Goal: Information Seeking & Learning: Check status

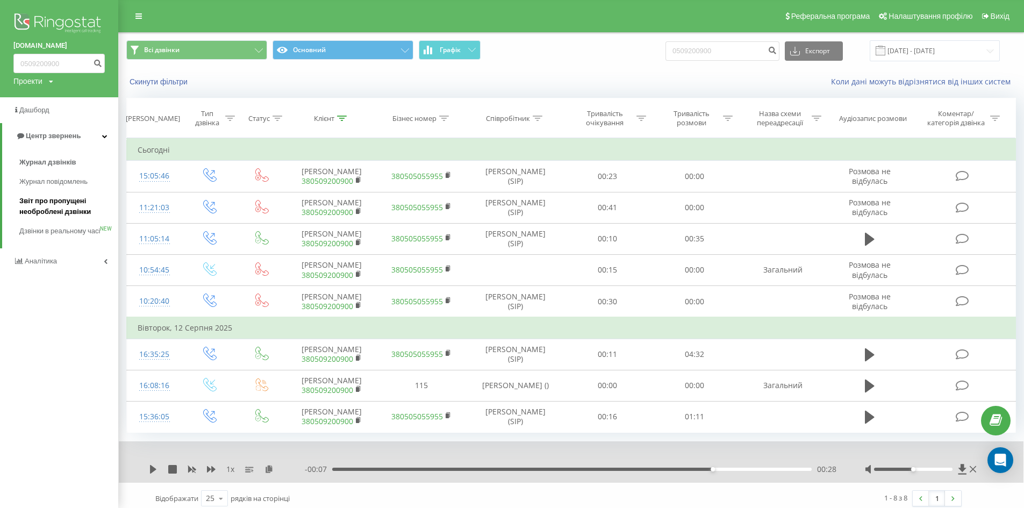
click at [45, 208] on span "Звіт про пропущені необроблені дзвінки" at bounding box center [66, 207] width 94 height 22
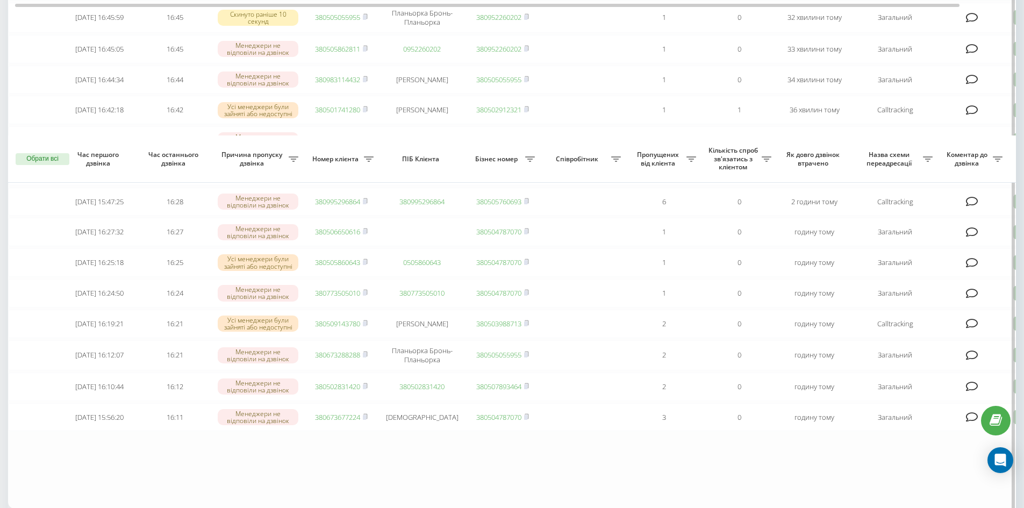
scroll to position [618, 0]
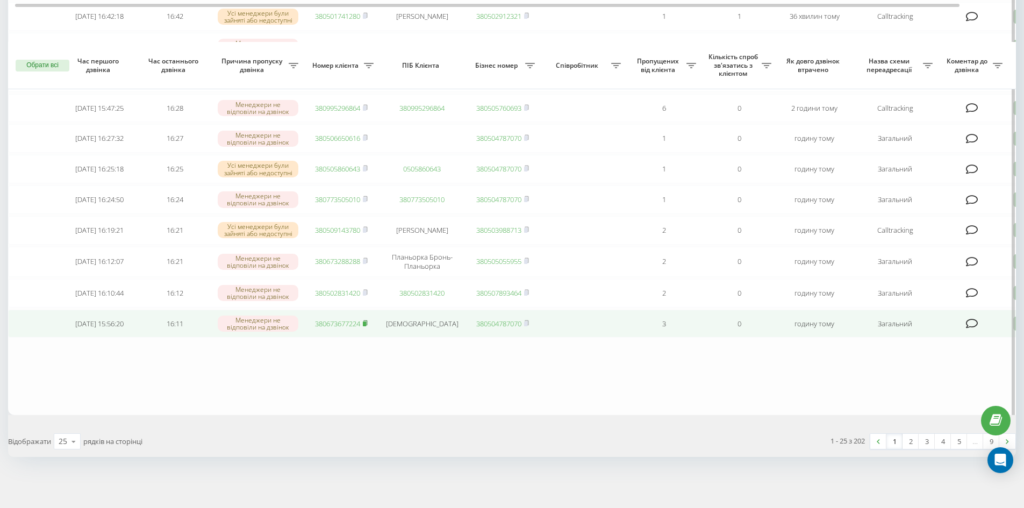
click at [368, 322] on icon at bounding box center [365, 323] width 5 height 6
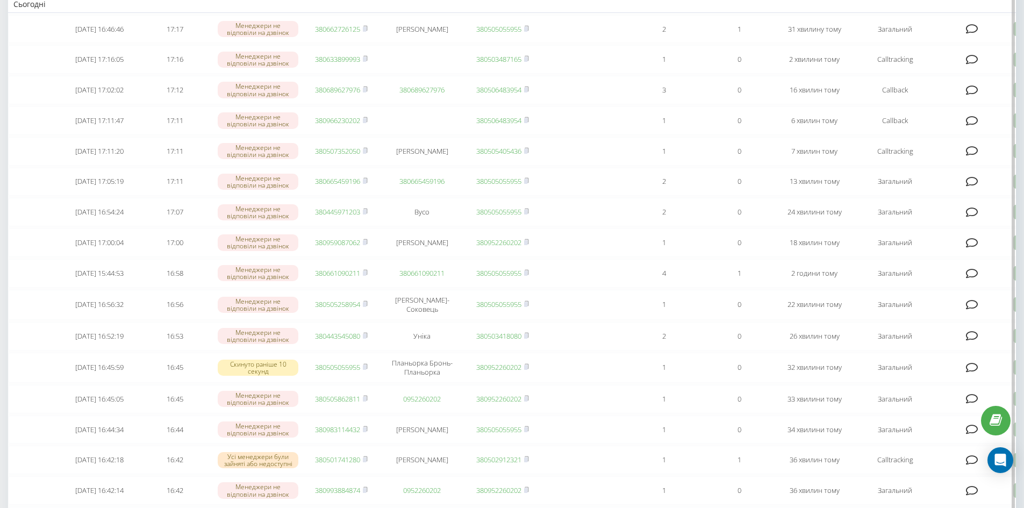
scroll to position [0, 0]
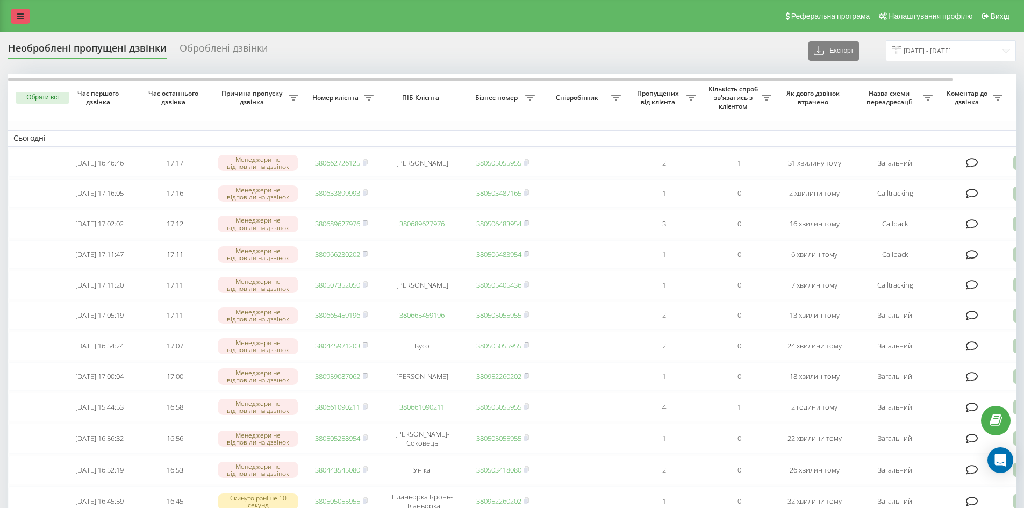
click at [20, 20] on link at bounding box center [20, 16] width 19 height 15
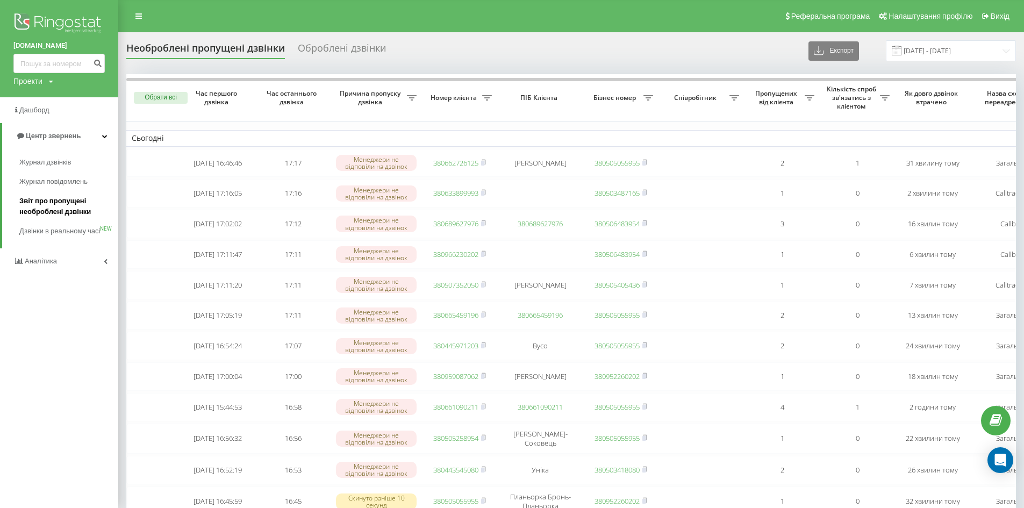
click at [47, 206] on span "Звіт про пропущені необроблені дзвінки" at bounding box center [66, 207] width 94 height 22
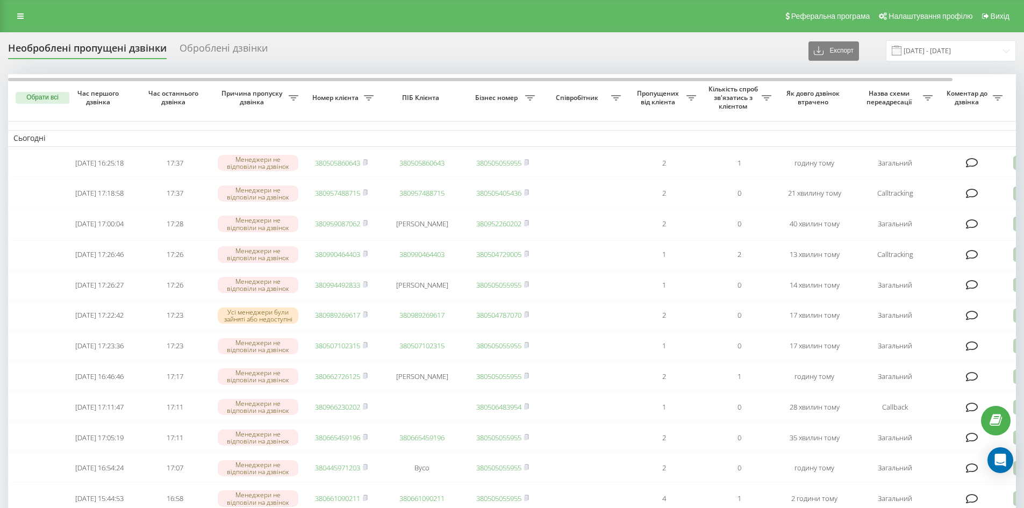
drag, startPoint x: 18, startPoint y: 17, endPoint x: 15, endPoint y: 60, distance: 43.1
click at [18, 17] on icon at bounding box center [20, 16] width 6 height 8
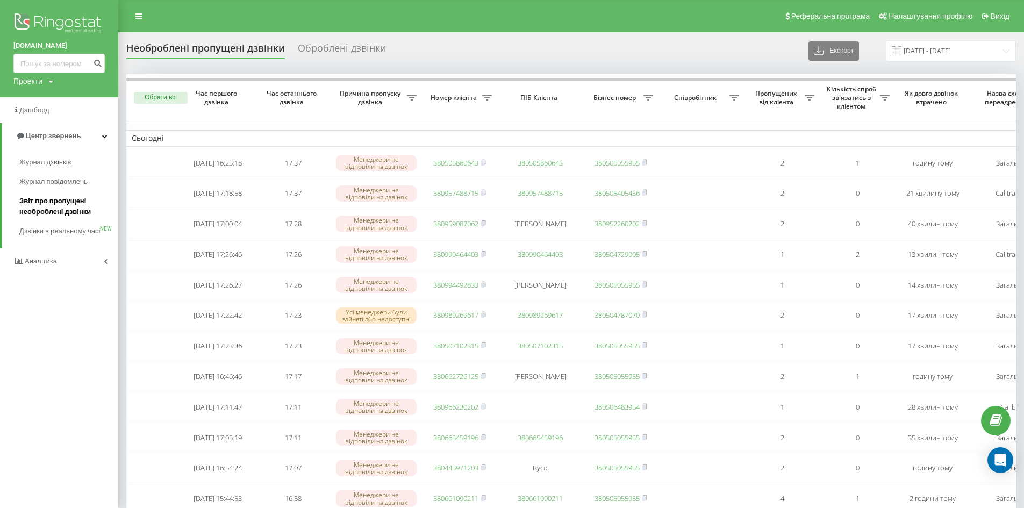
click at [41, 209] on span "Звіт про пропущені необроблені дзвінки" at bounding box center [66, 207] width 94 height 22
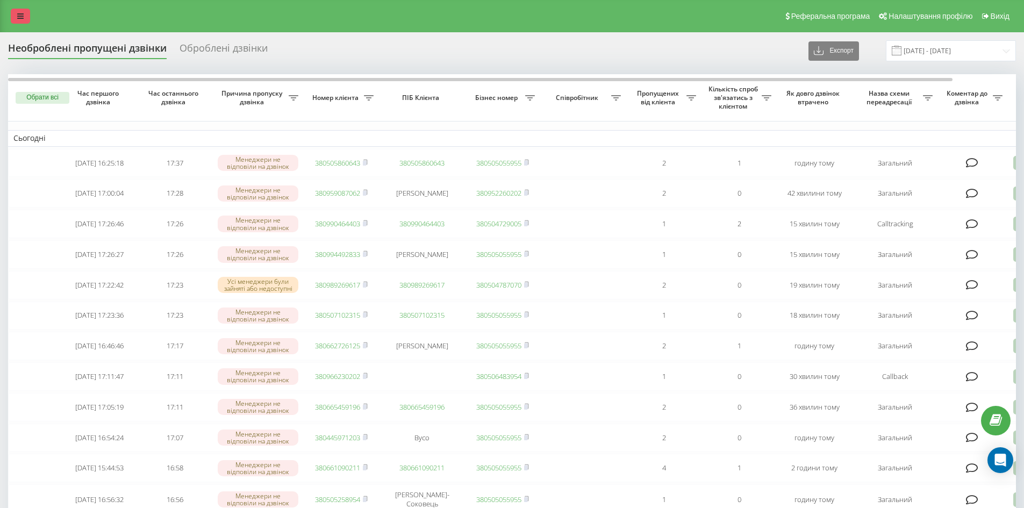
click at [19, 17] on icon at bounding box center [20, 16] width 6 height 8
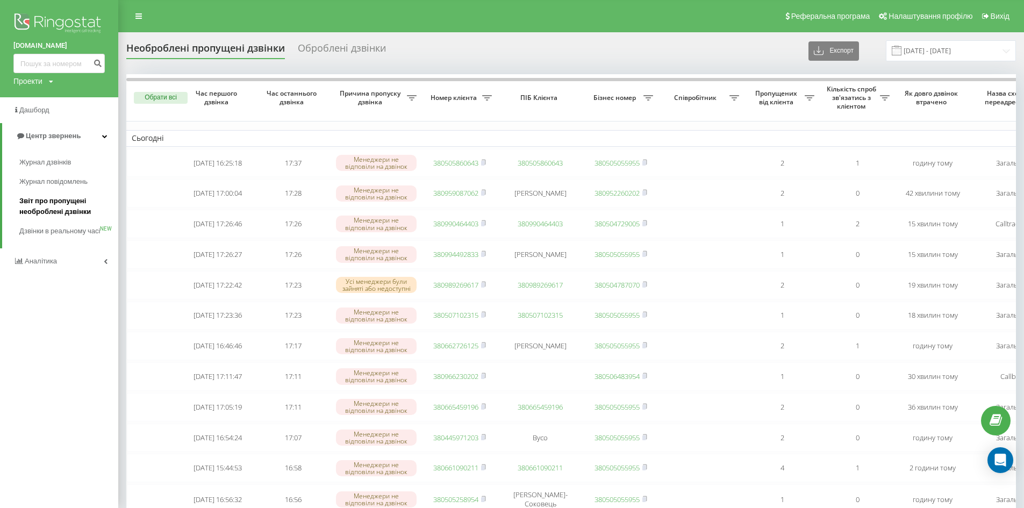
click at [52, 205] on span "Звіт про пропущені необроблені дзвінки" at bounding box center [66, 207] width 94 height 22
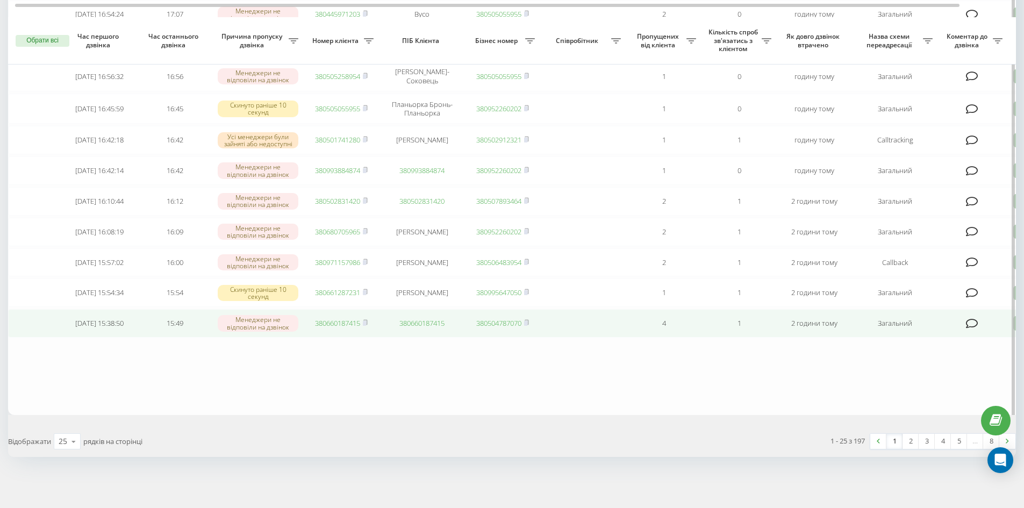
scroll to position [484, 0]
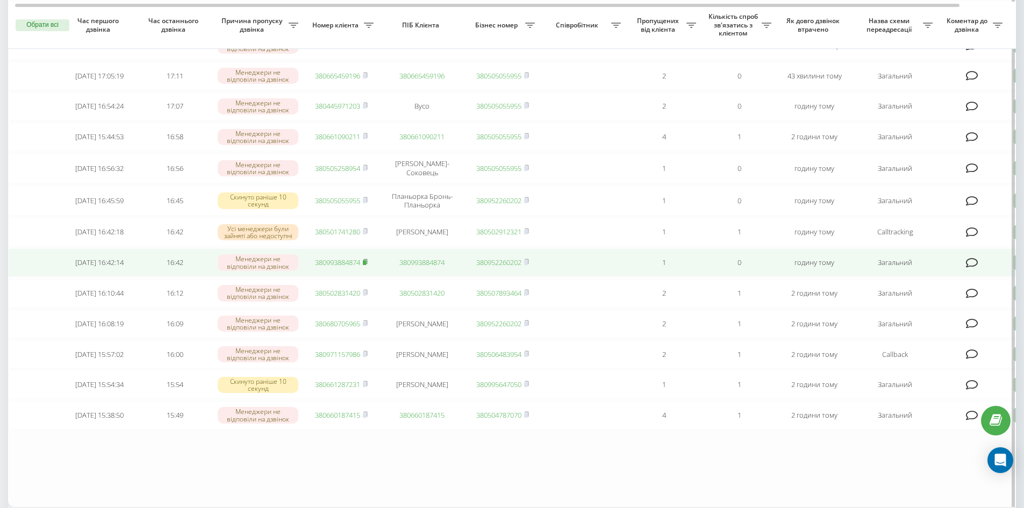
click at [366, 265] on rect at bounding box center [364, 262] width 3 height 5
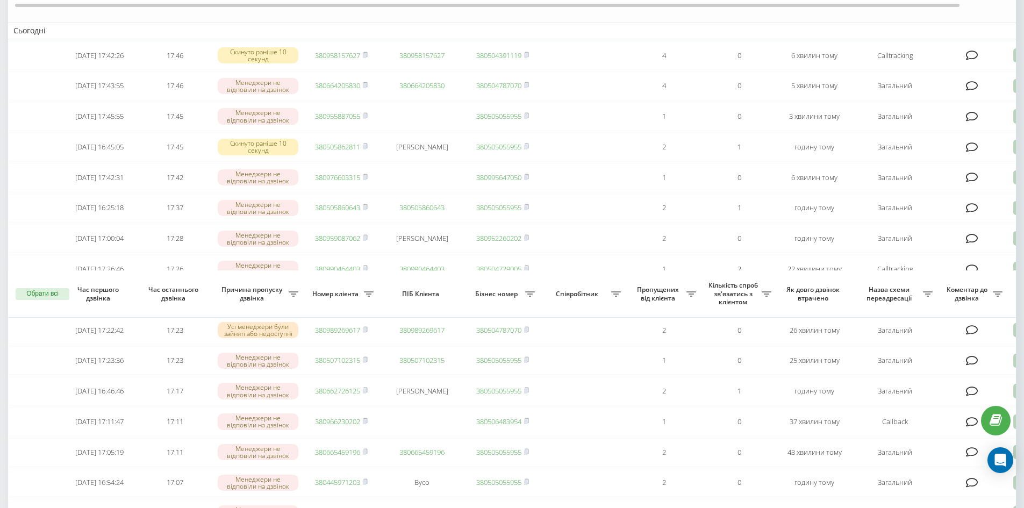
scroll to position [0, 0]
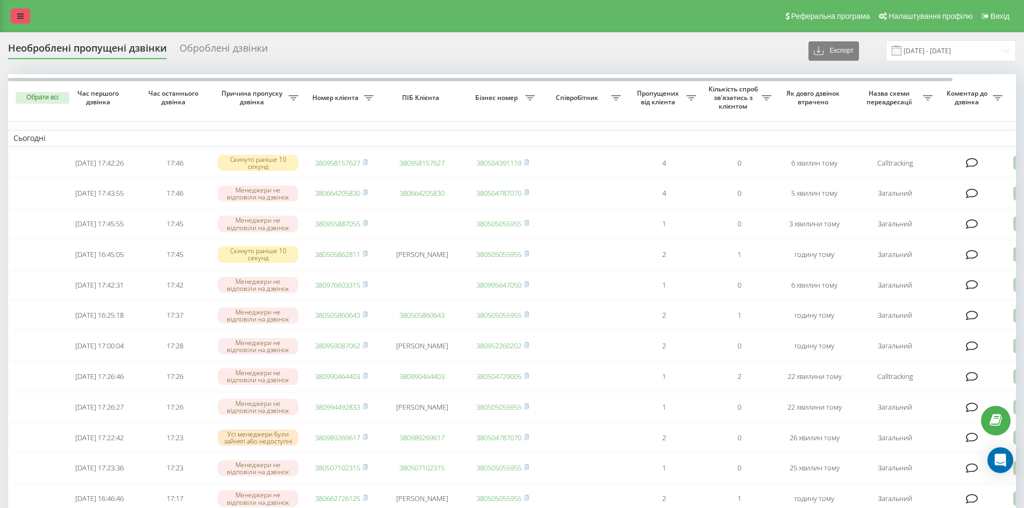
click at [17, 15] on link at bounding box center [20, 16] width 19 height 15
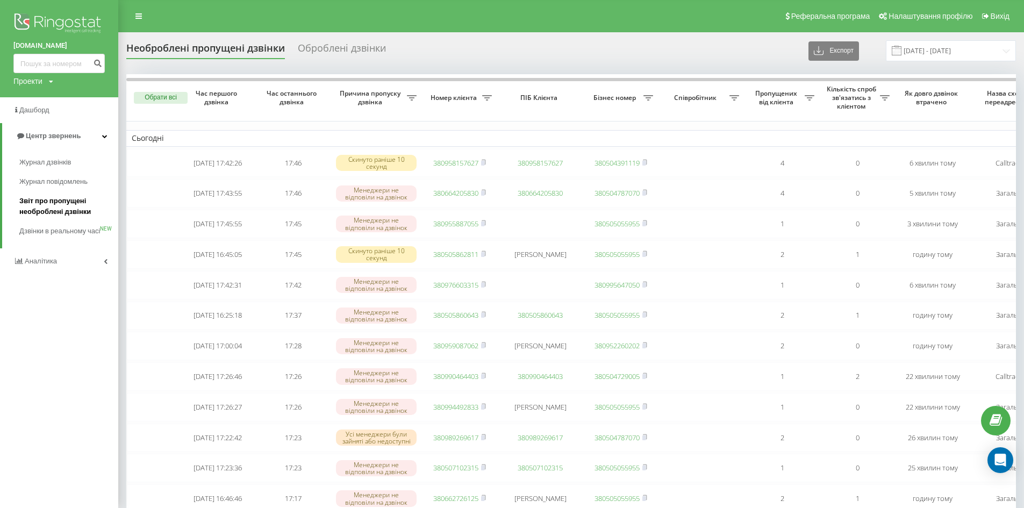
click at [47, 202] on span "Звіт про пропущені необроблені дзвінки" at bounding box center [66, 207] width 94 height 22
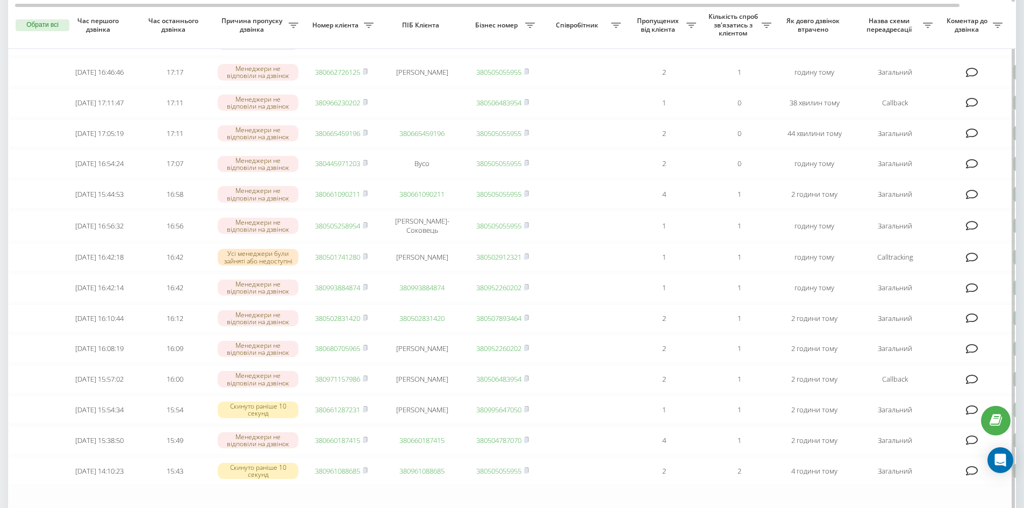
scroll to position [618, 0]
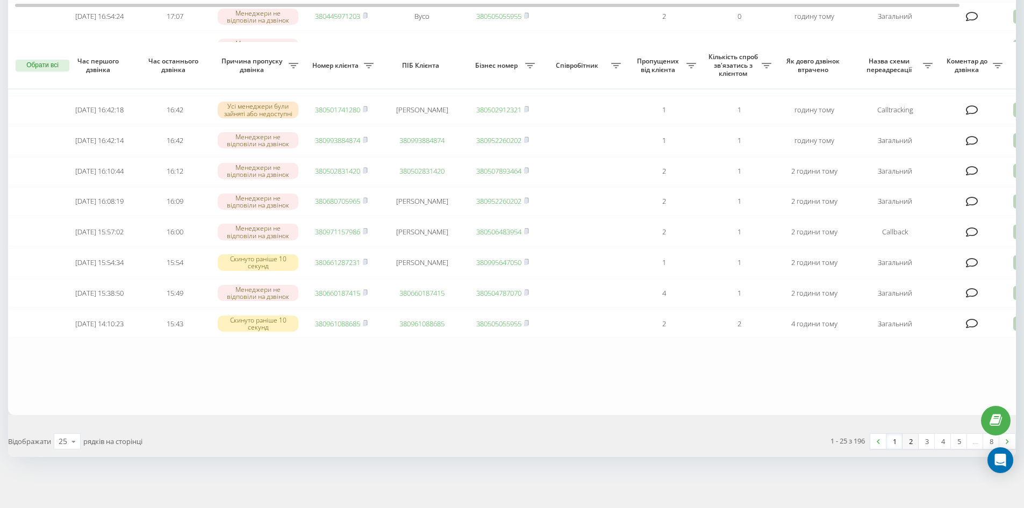
click at [913, 438] on link "2" at bounding box center [911, 441] width 16 height 15
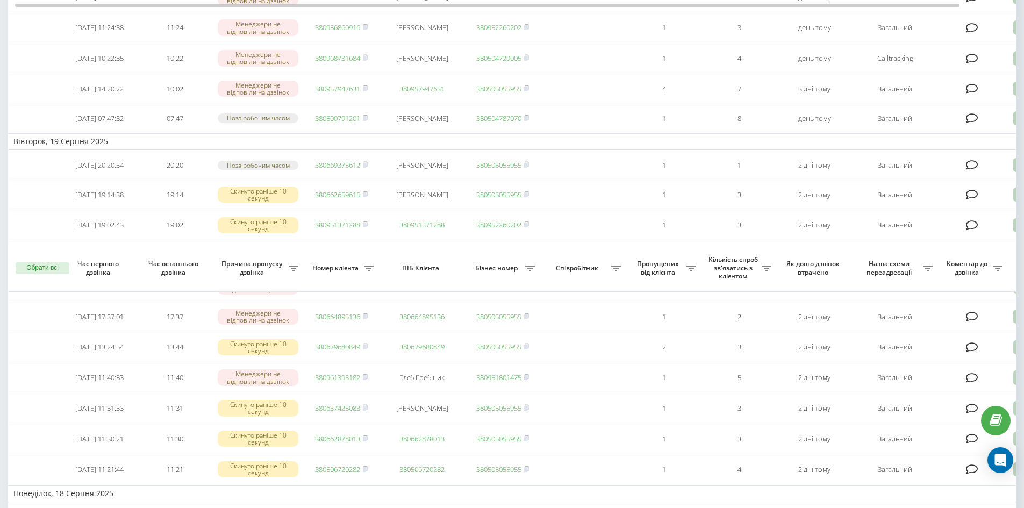
scroll to position [673, 0]
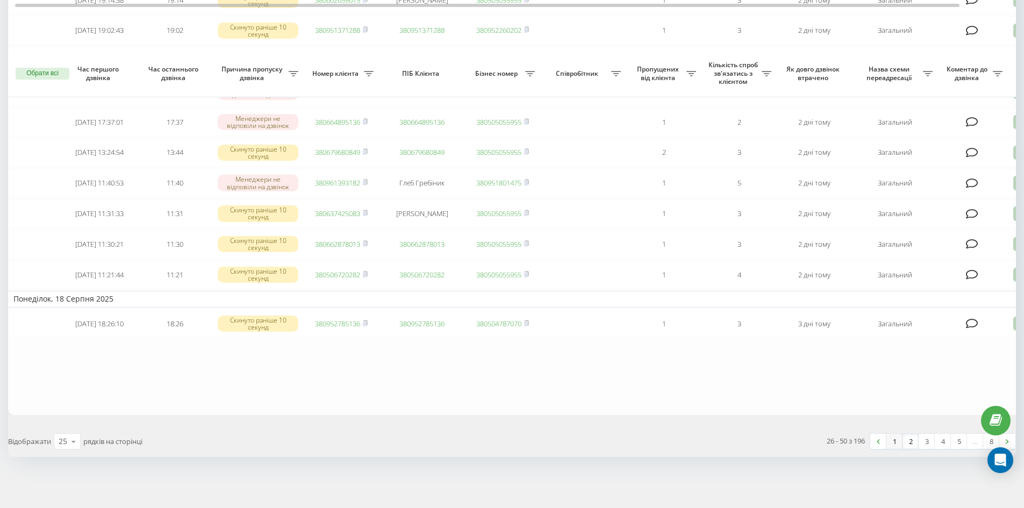
click at [895, 441] on link "1" at bounding box center [895, 441] width 16 height 15
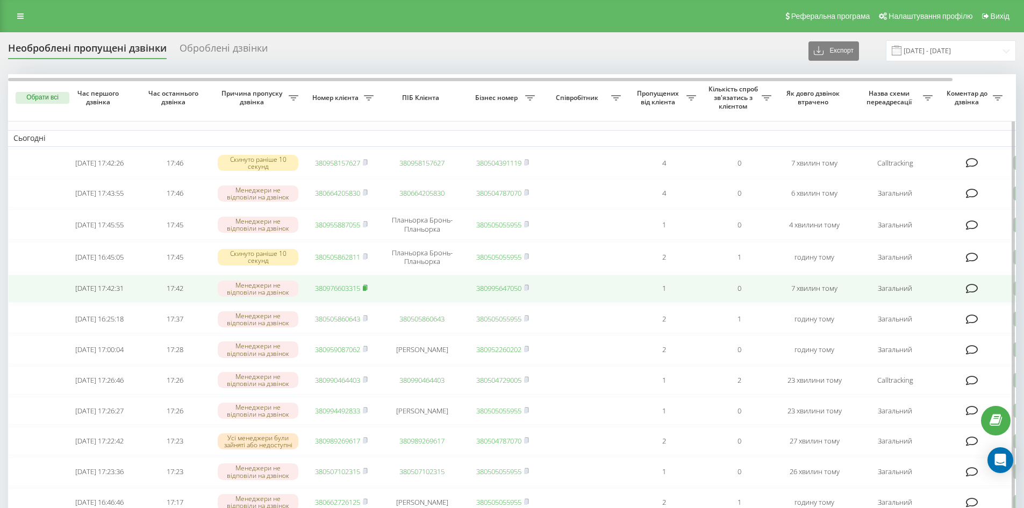
click at [368, 291] on icon at bounding box center [365, 287] width 5 height 6
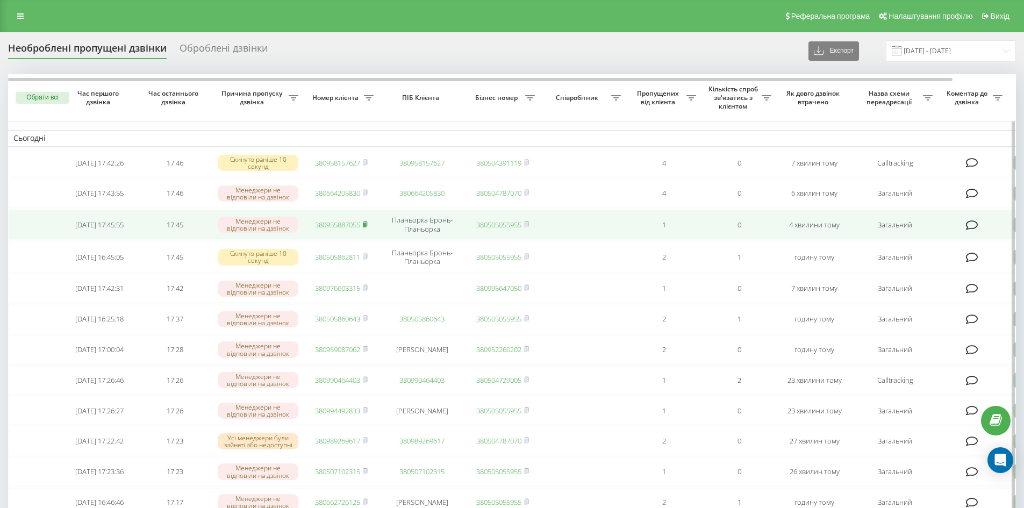
click at [366, 227] on rect at bounding box center [364, 225] width 3 height 5
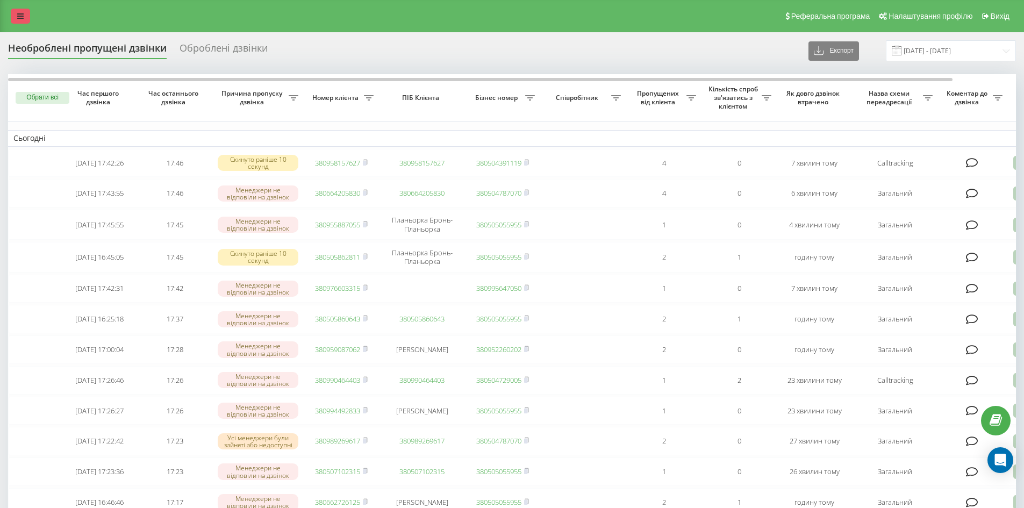
click at [21, 10] on link at bounding box center [20, 16] width 19 height 15
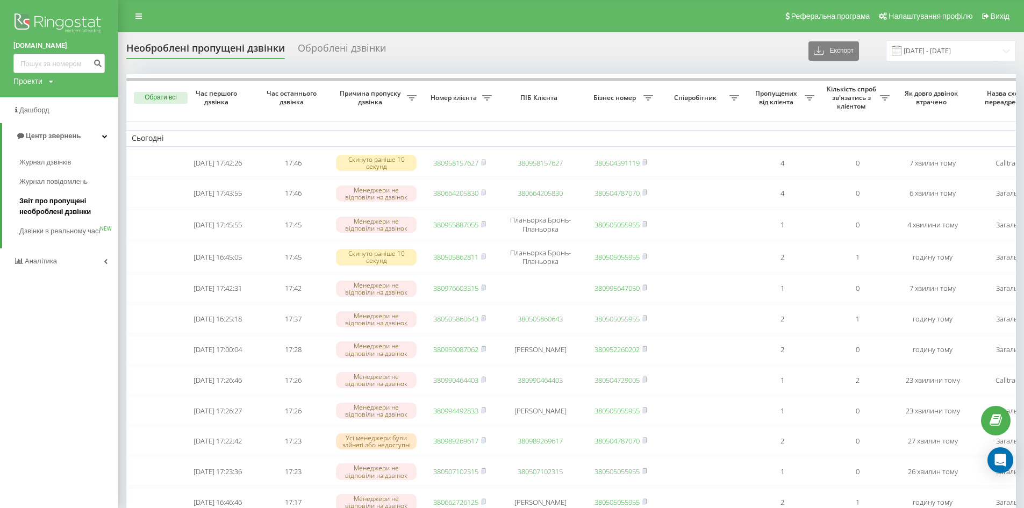
click at [35, 208] on span "Звіт про пропущені необроблені дзвінки" at bounding box center [66, 207] width 94 height 22
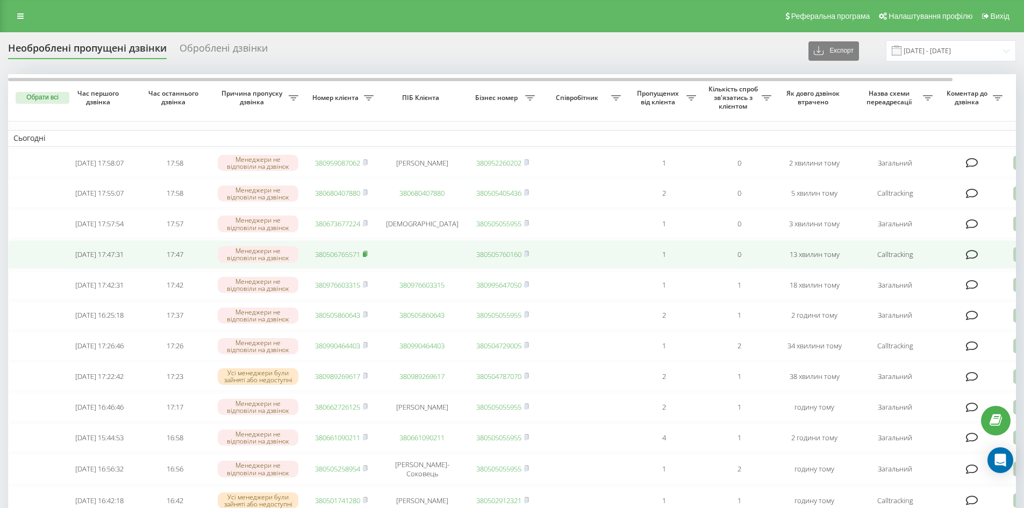
click at [367, 256] on icon at bounding box center [365, 253] width 4 height 5
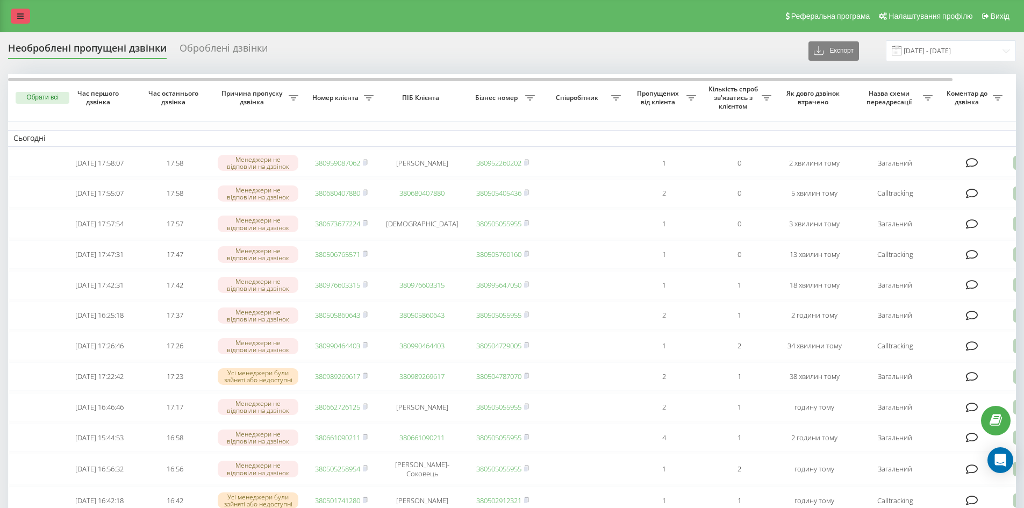
click at [15, 19] on link at bounding box center [20, 16] width 19 height 15
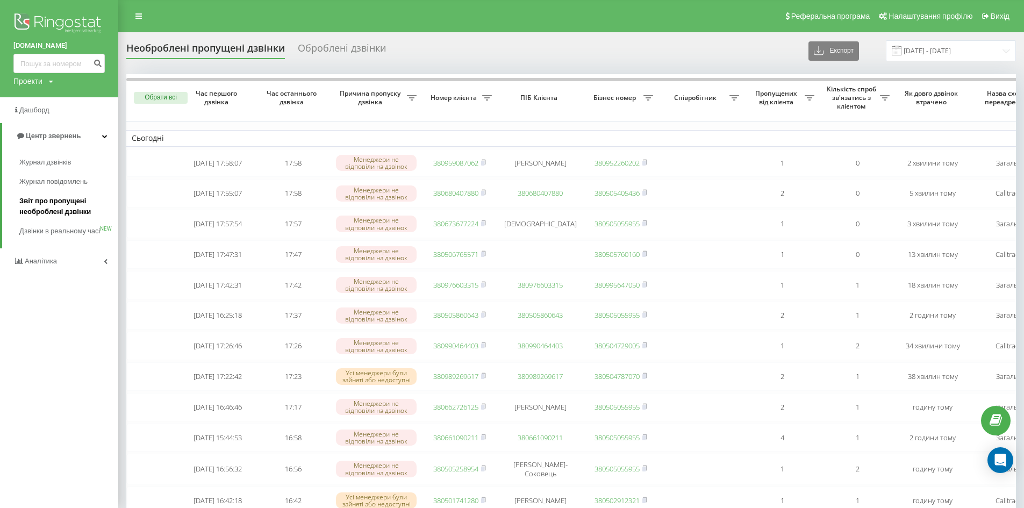
click at [37, 203] on span "Звіт про пропущені необроблені дзвінки" at bounding box center [66, 207] width 94 height 22
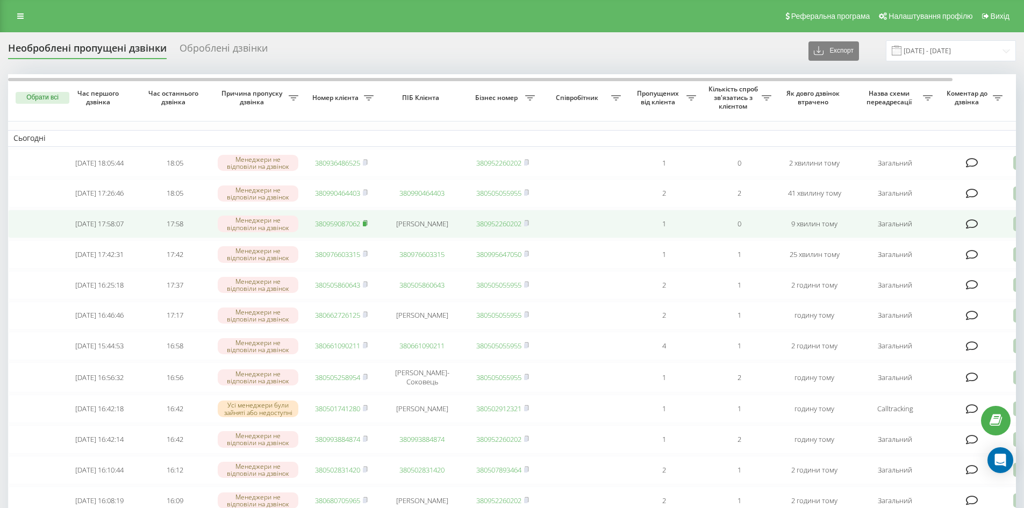
click at [366, 226] on rect at bounding box center [364, 224] width 3 height 5
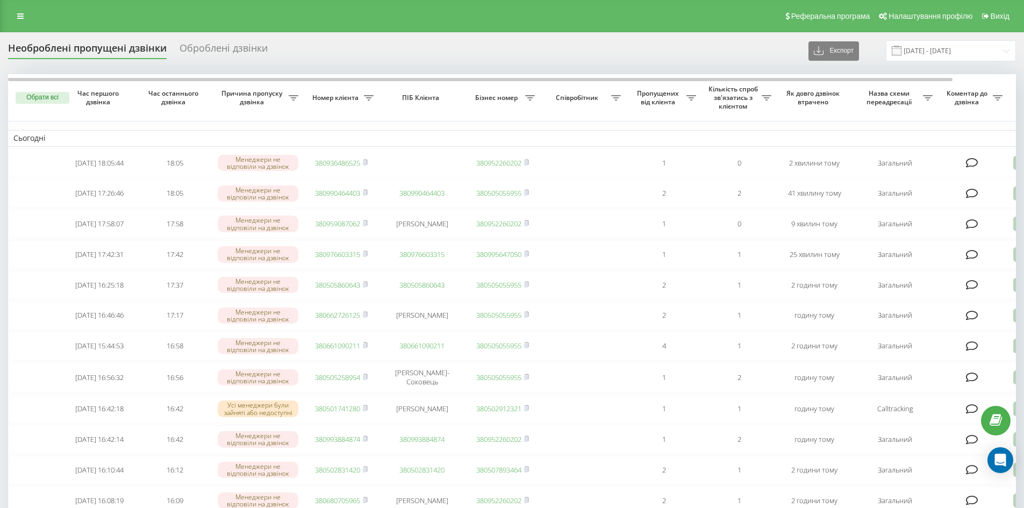
drag, startPoint x: 239, startPoint y: 467, endPoint x: 22, endPoint y: 27, distance: 490.3
click at [22, 27] on div "Реферальна програма Налаштування профілю Вихід" at bounding box center [512, 16] width 1024 height 32
click at [23, 22] on link at bounding box center [20, 16] width 19 height 15
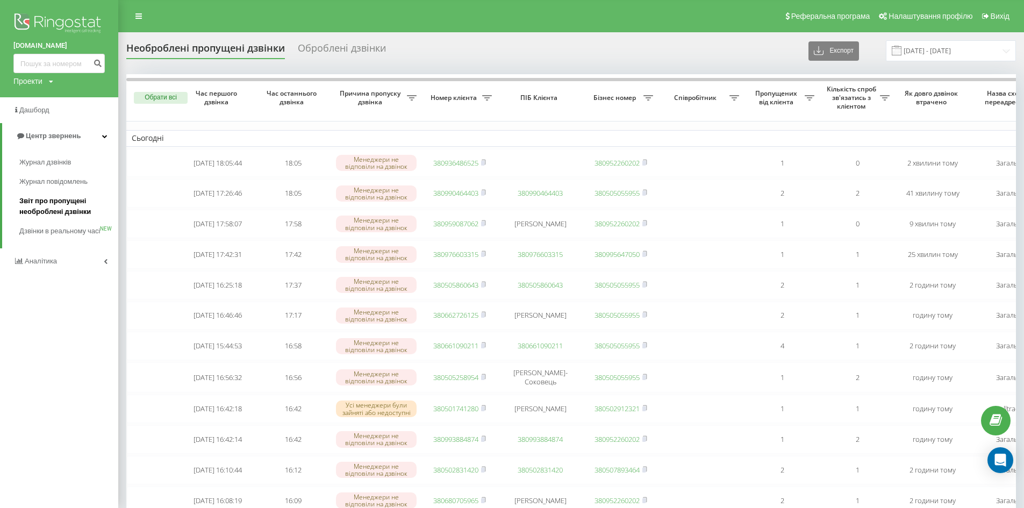
click at [44, 205] on span "Звіт про пропущені необроблені дзвінки" at bounding box center [66, 207] width 94 height 22
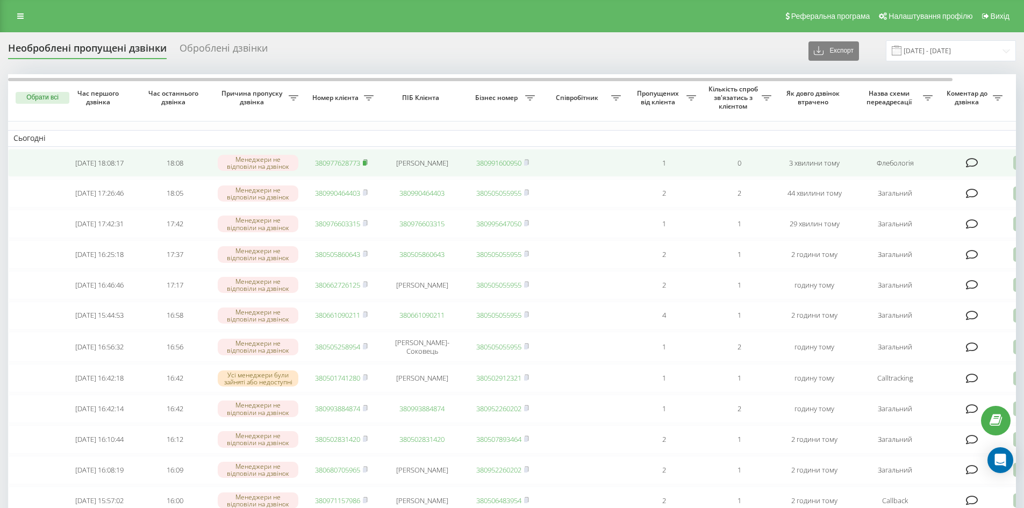
click at [366, 164] on rect at bounding box center [364, 163] width 3 height 5
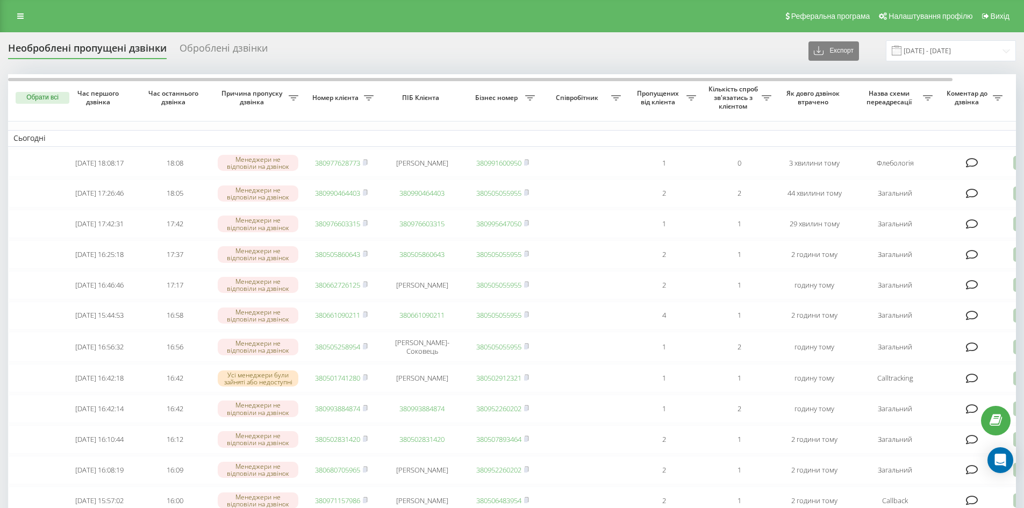
click at [632, 59] on div "Необроблені пропущені дзвінки Оброблені дзвінки Експорт .csv .xlsx [DATE] - [DA…" at bounding box center [512, 50] width 1008 height 21
click at [24, 13] on link at bounding box center [20, 16] width 19 height 15
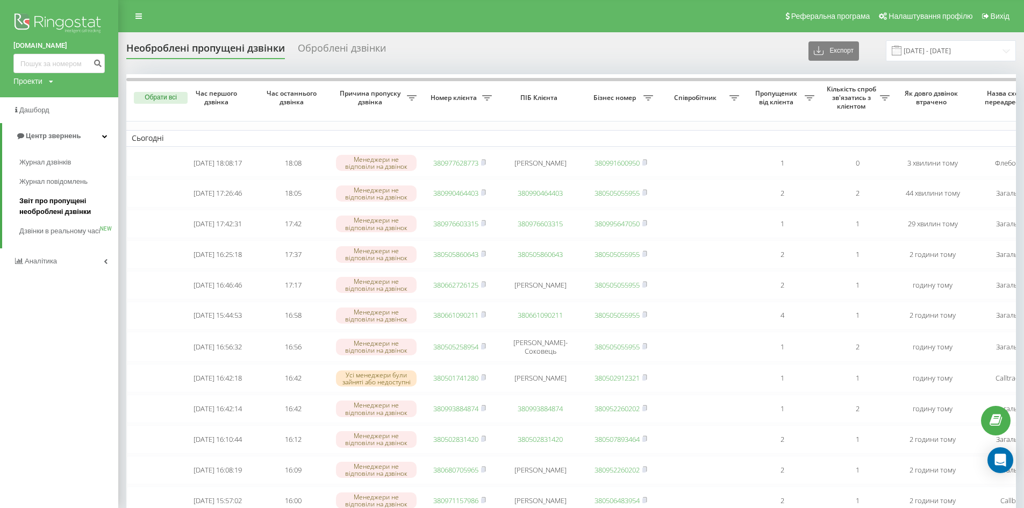
click at [40, 203] on span "Звіт про пропущені необроблені дзвінки" at bounding box center [66, 207] width 94 height 22
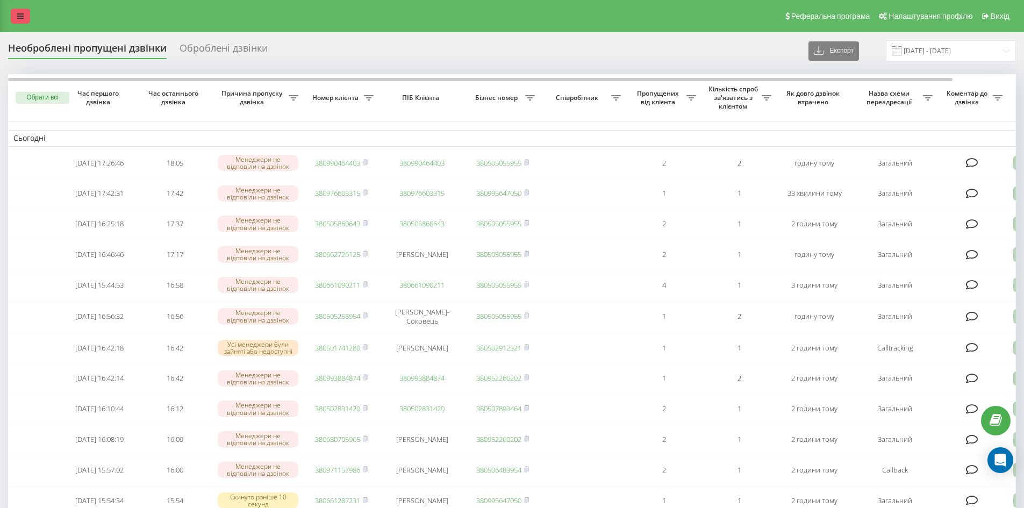
click at [19, 14] on icon at bounding box center [20, 16] width 6 height 8
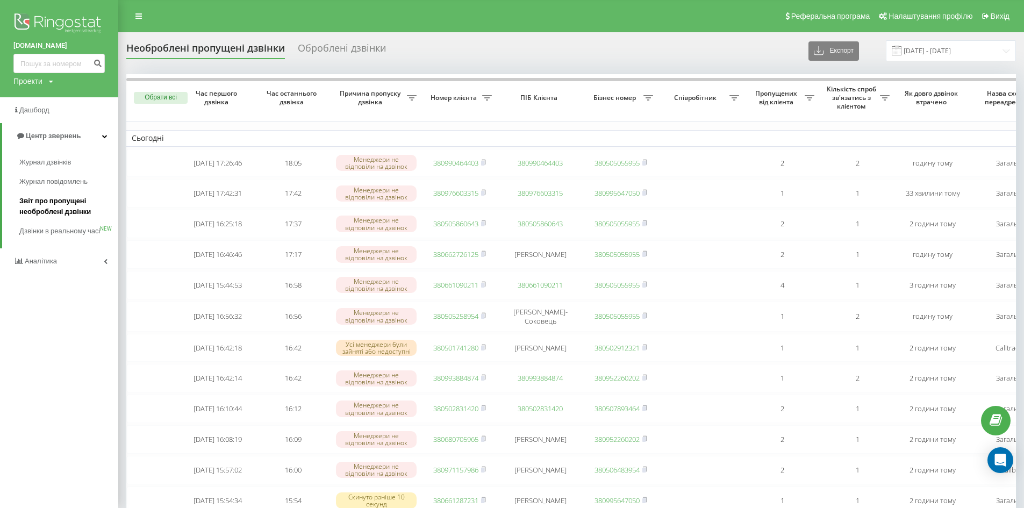
click at [48, 210] on span "Звіт про пропущені необроблені дзвінки" at bounding box center [66, 207] width 94 height 22
